Goal: Task Accomplishment & Management: Use online tool/utility

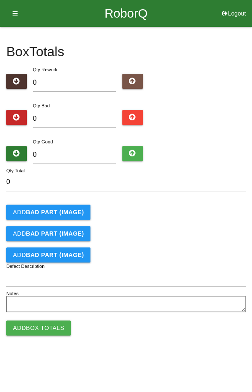
type input "9"
type input "96"
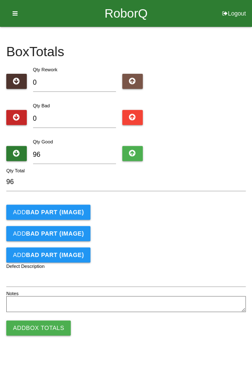
click at [200, 213] on div "Add BAD PART (IMAGE)" at bounding box center [126, 212] width 240 height 15
click at [45, 321] on button "Add Box Totals" at bounding box center [38, 327] width 65 height 15
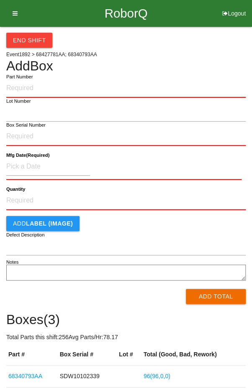
click at [201, 63] on h4 "Add Box" at bounding box center [126, 66] width 240 height 15
click at [27, 36] on button "End Shift" at bounding box center [29, 40] width 46 height 15
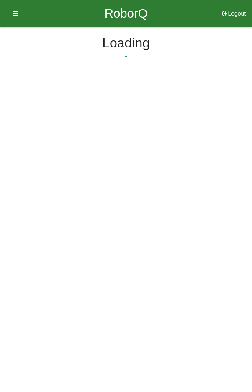
select select "8"
select select "44"
select select "2"
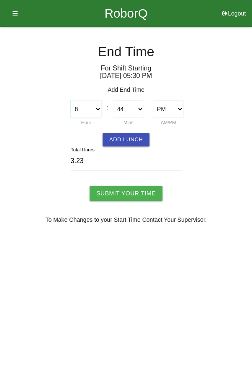
click at [91, 106] on select "1 2 3 4 5 6 7 8 9 10 11 12" at bounding box center [86, 109] width 31 height 18
select select "7"
type input "2.23"
click at [130, 106] on select "00 01 02 03 04 05 06 07 08 09 10 11 12 13 14 15 16 17 18 19 20 21 22 23 24 25 2…" at bounding box center [128, 109] width 31 height 18
select select "0"
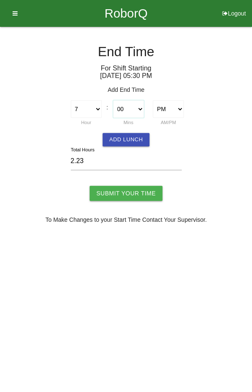
type input "1.50"
click at [117, 188] on input "Submit Your Time" at bounding box center [126, 193] width 73 height 15
type input "Processing..."
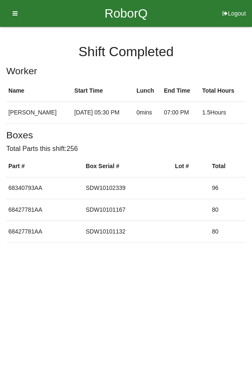
click at [16, 12] on icon at bounding box center [12, 13] width 10 height 27
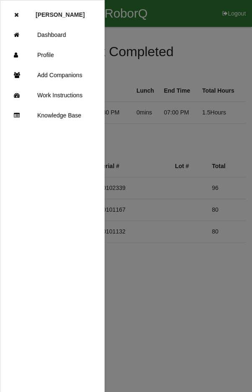
click at [70, 33] on link "Dashboard" at bounding box center [52, 35] width 104 height 20
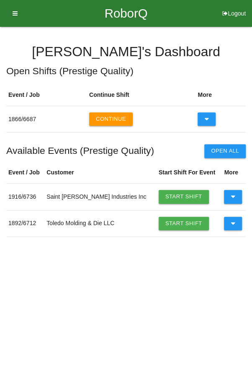
click at [109, 112] on button "Continue" at bounding box center [111, 118] width 44 height 13
